Goal: Task Accomplishment & Management: Manage account settings

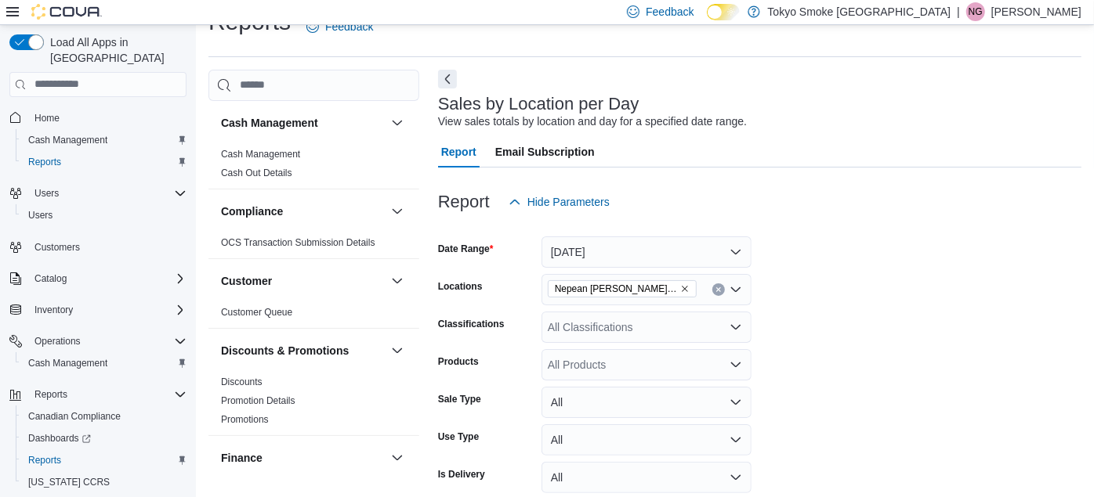
click at [1007, 11] on p "[PERSON_NAME]" at bounding box center [1036, 11] width 90 height 19
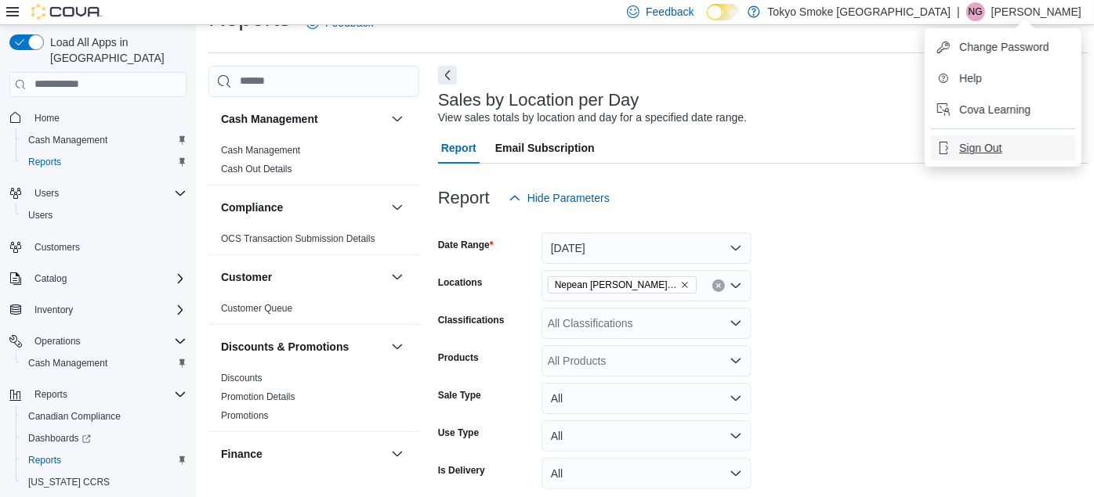
click at [966, 157] on button "Sign Out" at bounding box center [1003, 148] width 144 height 25
